Goal: Information Seeking & Learning: Learn about a topic

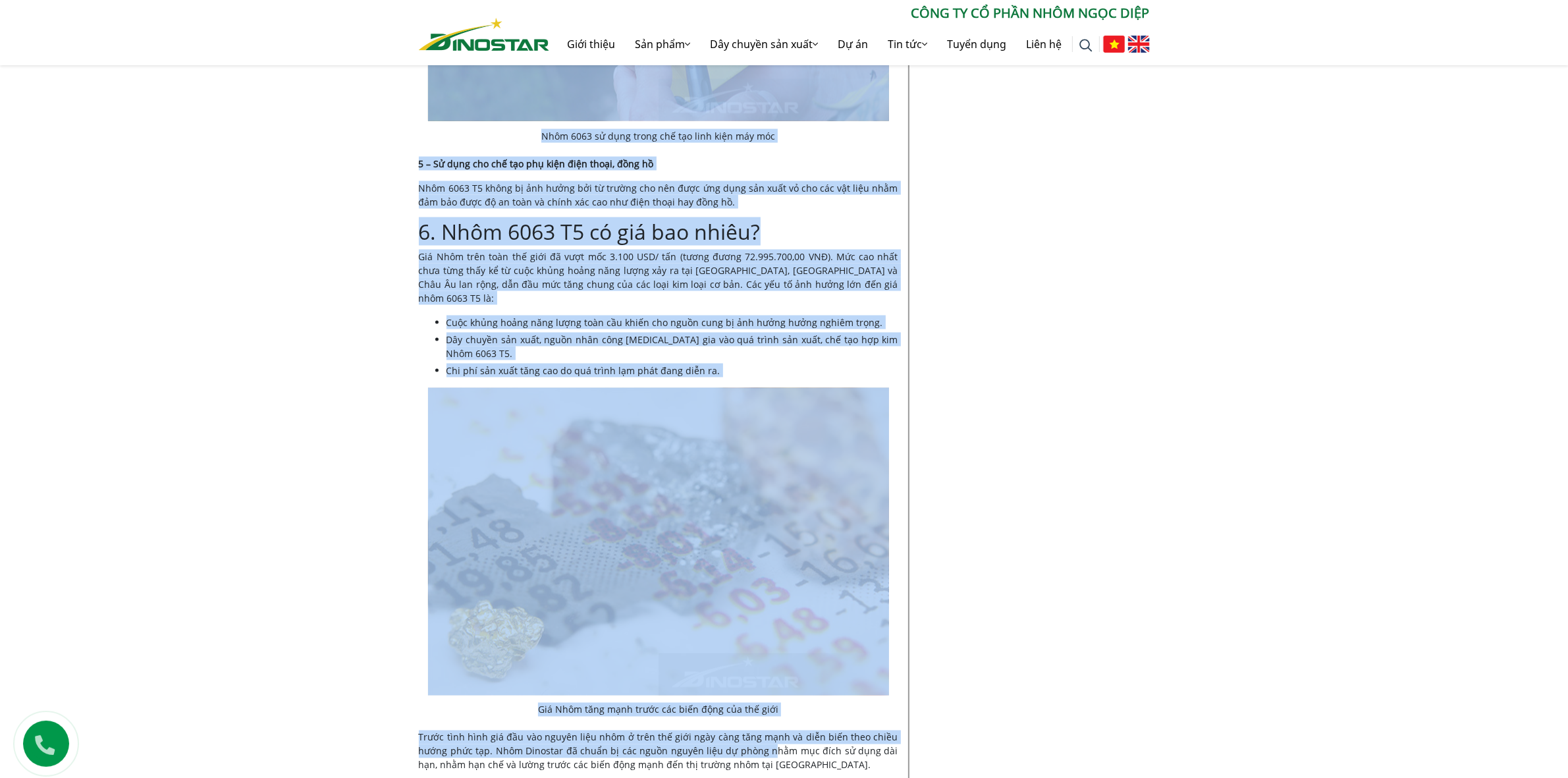
scroll to position [2646, 0]
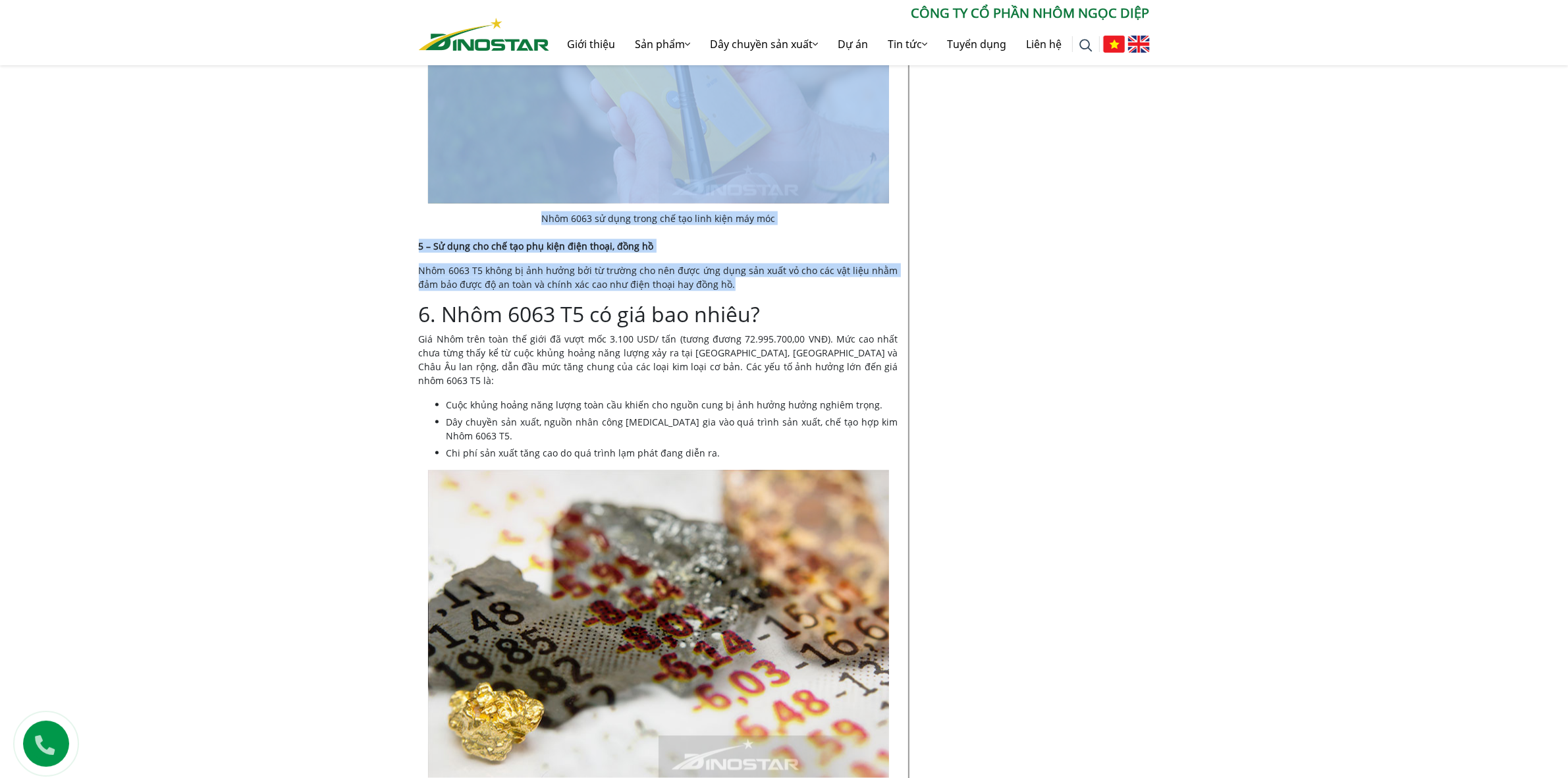
drag, startPoint x: 416, startPoint y: 143, endPoint x: 807, endPoint y: 267, distance: 410.2
copy div "Lo ips | 50-80-3832 Dolo sit ame 4220 C7 ad el? Sed doei te inc utla etd mag Al…"
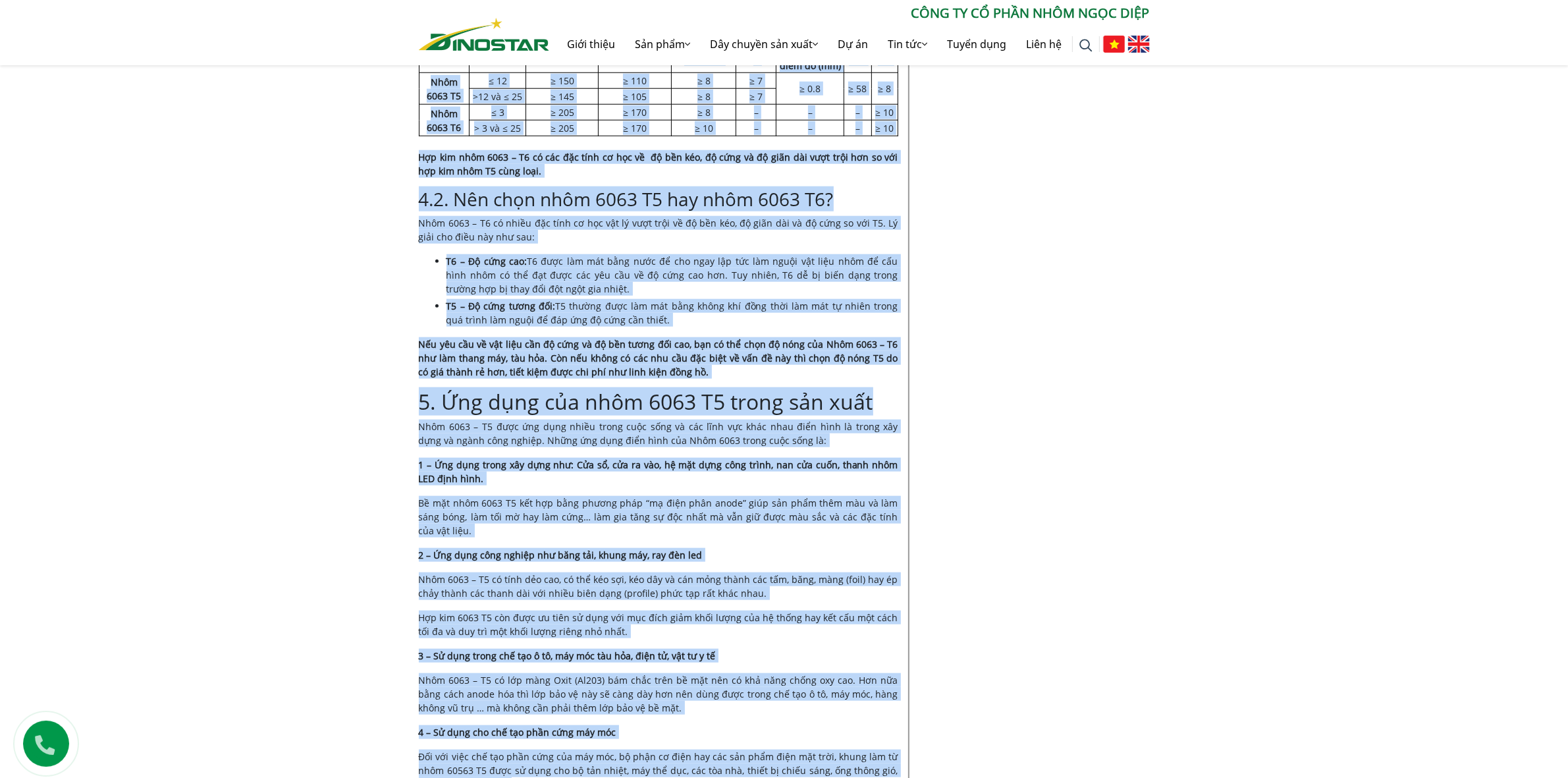
scroll to position [1411, 0]
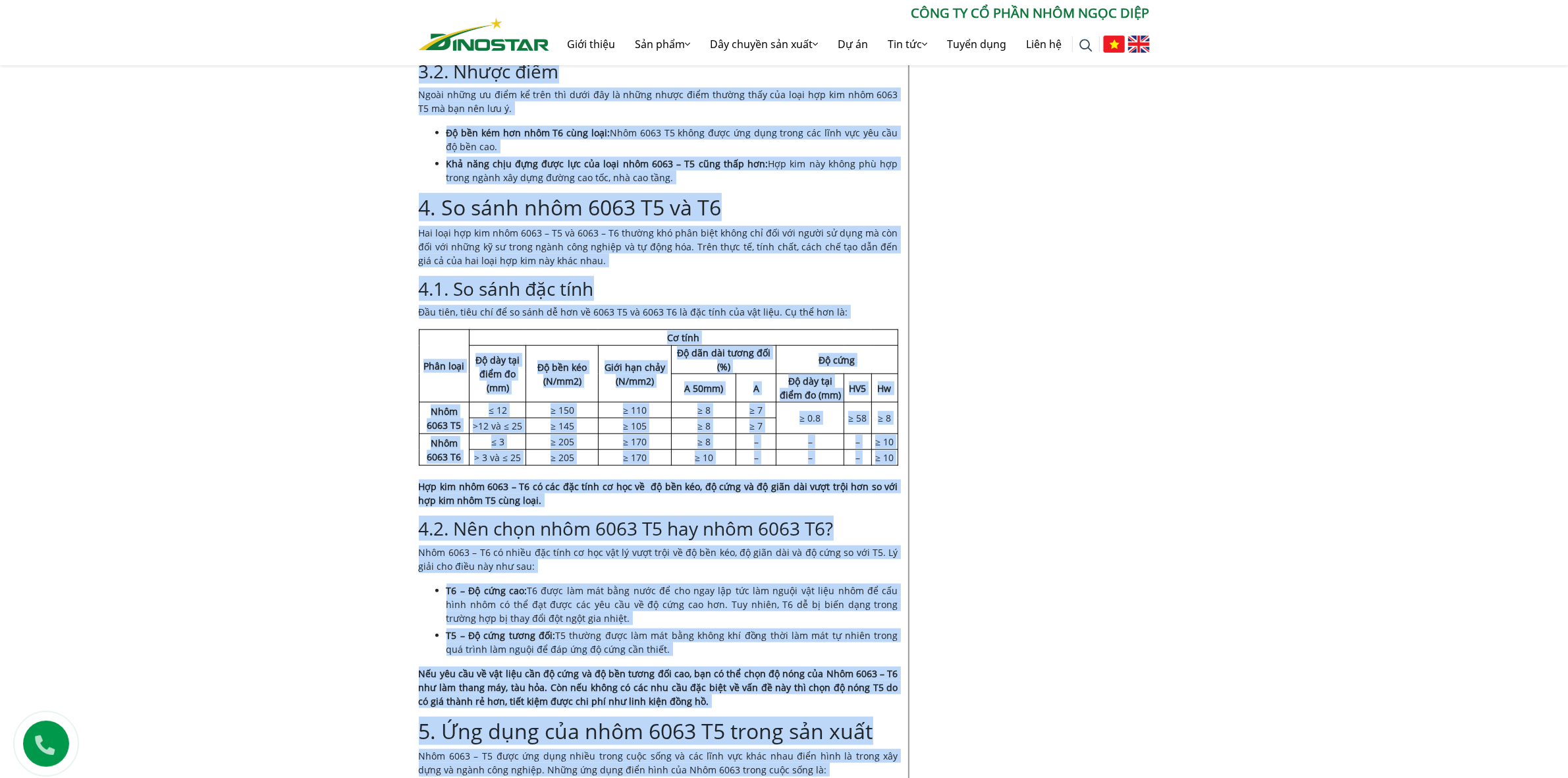
click at [820, 279] on h3 "4.1. So sánh đặc tính" at bounding box center [658, 288] width 479 height 22
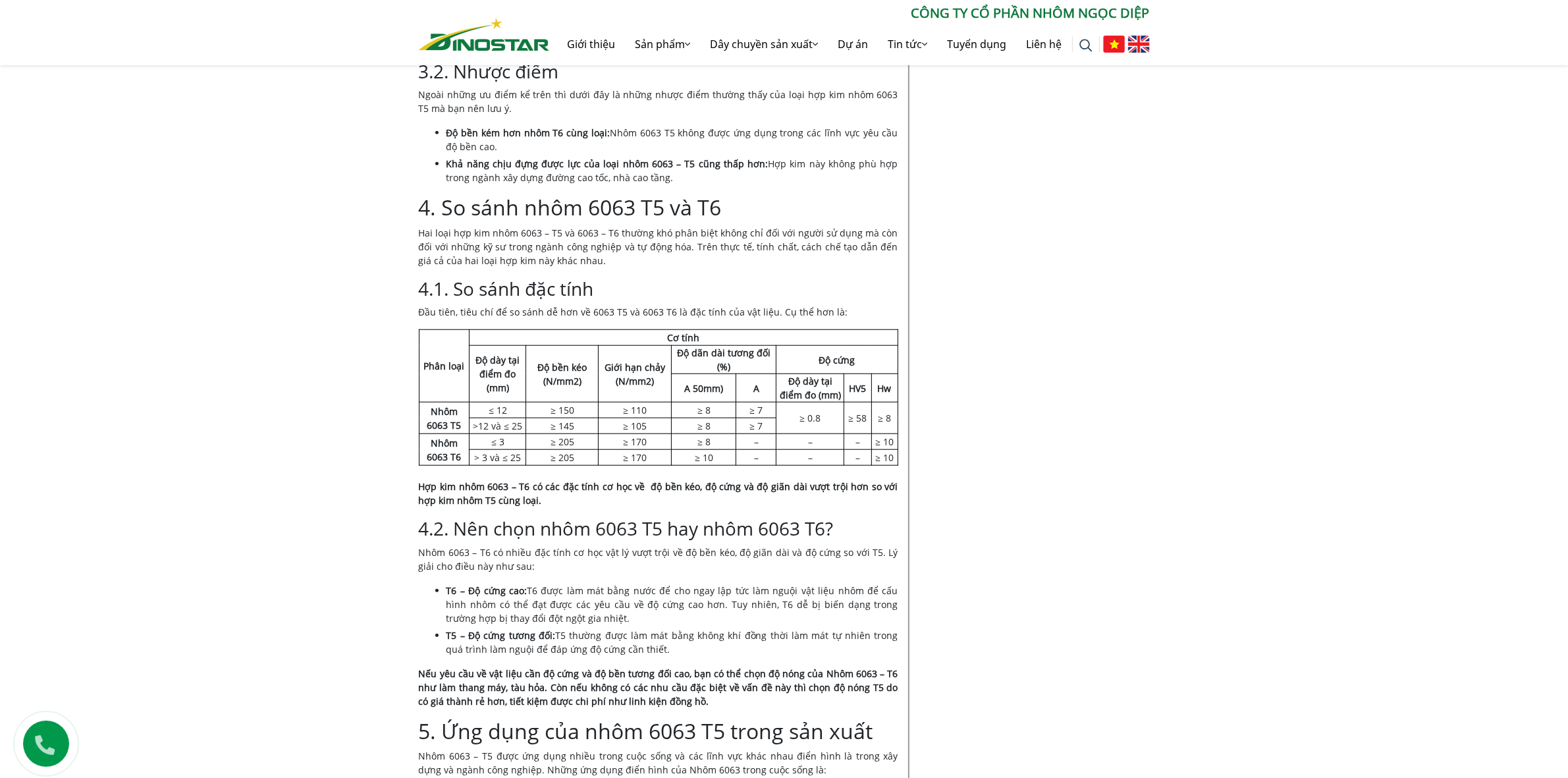
click at [1076, 0] on div "Tìm kiếm cho: ******** CÔNG TY CỔ PHẦN NHÔM NGỌC DIỆP Giới thiệu Sản phẩm Sản p…" at bounding box center [784, 33] width 1568 height 66
click at [1071, 17] on p "CÔNG TY CỔ PHẦN NHÔM NGỌC DIỆP" at bounding box center [849, 13] width 600 height 20
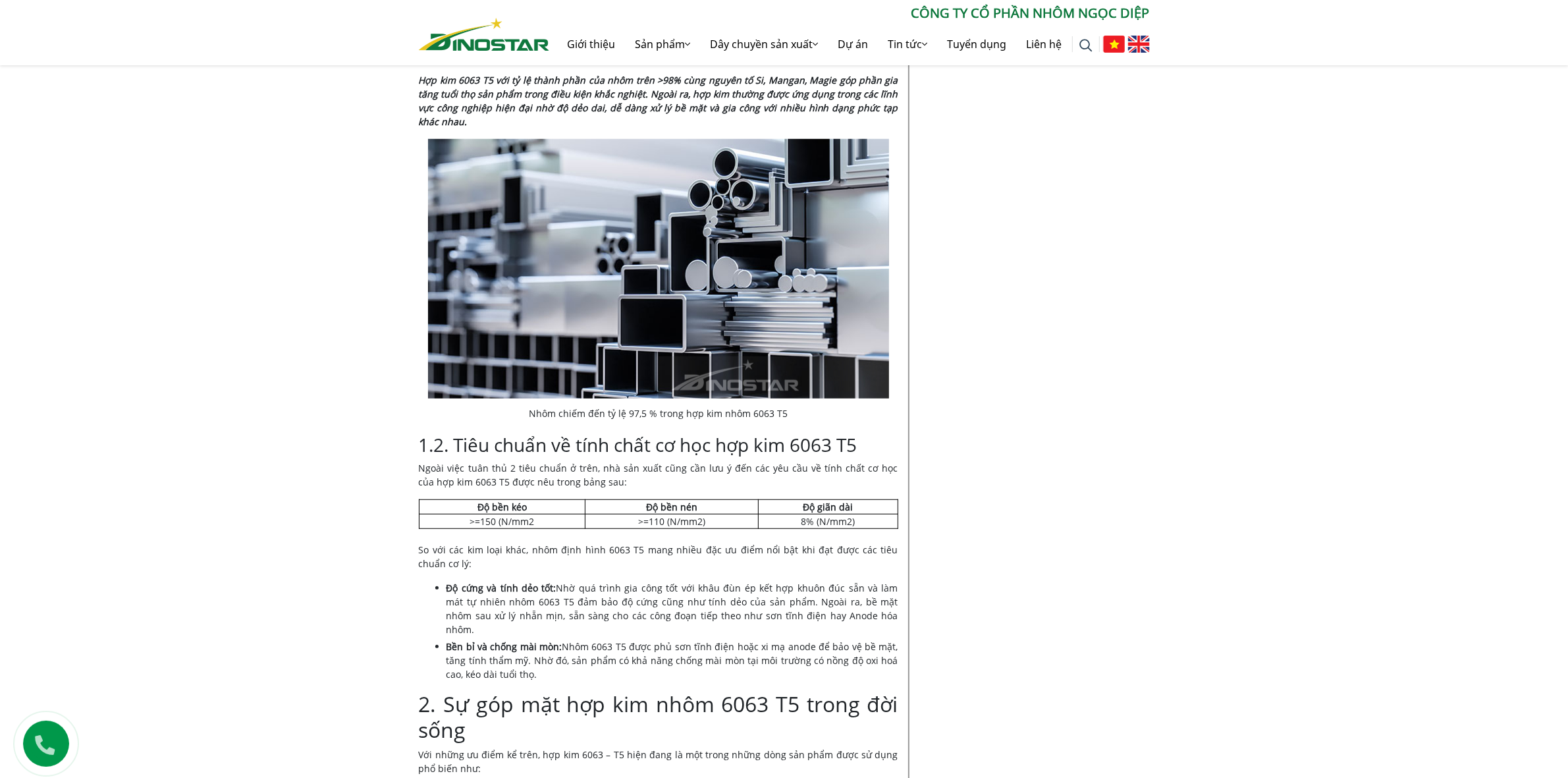
scroll to position [1235, 0]
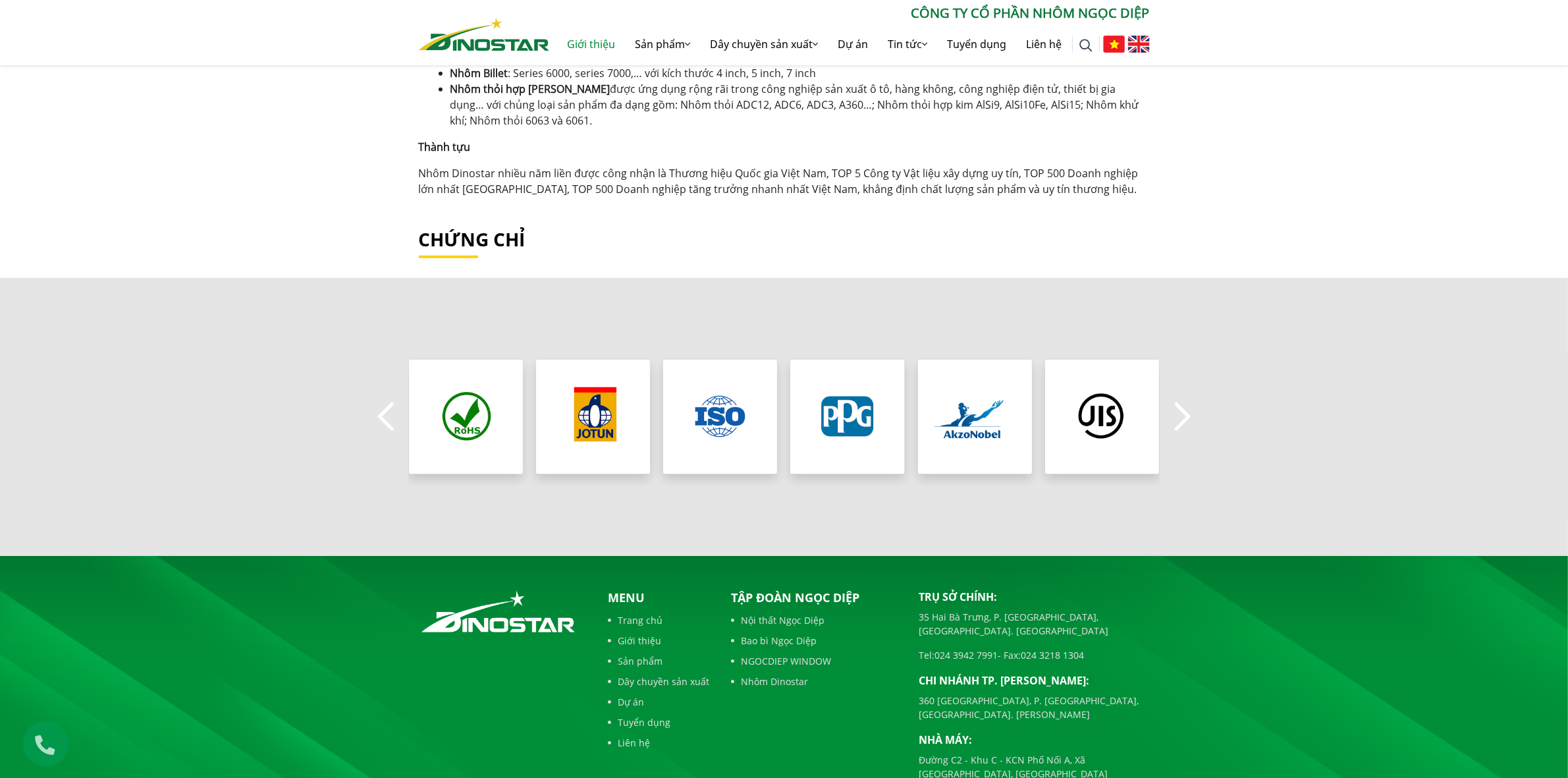
scroll to position [1072, 0]
